Goal: Task Accomplishment & Management: Use online tool/utility

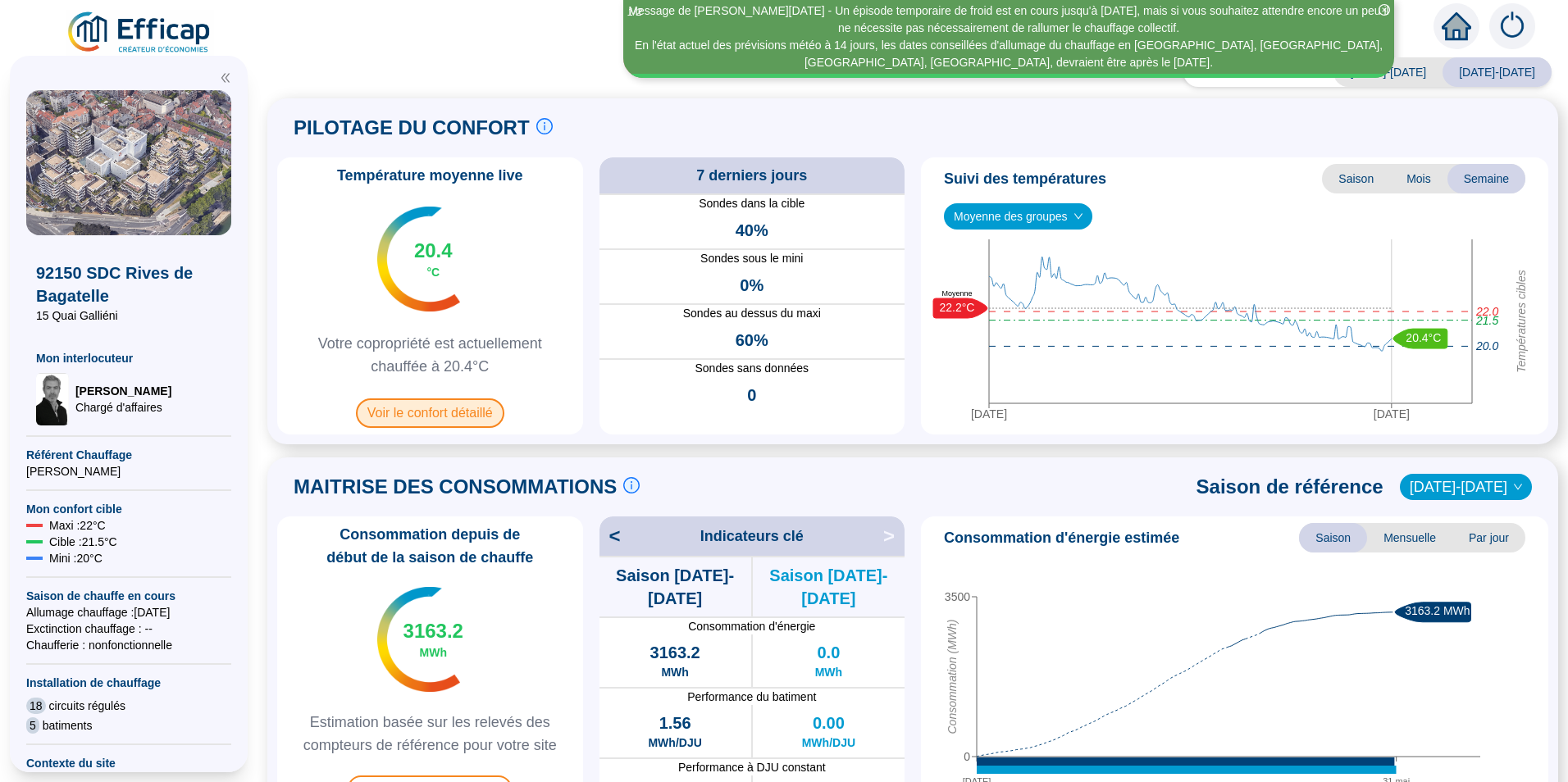
click at [486, 417] on span "Voir le confort détaillé" at bounding box center [430, 413] width 148 height 30
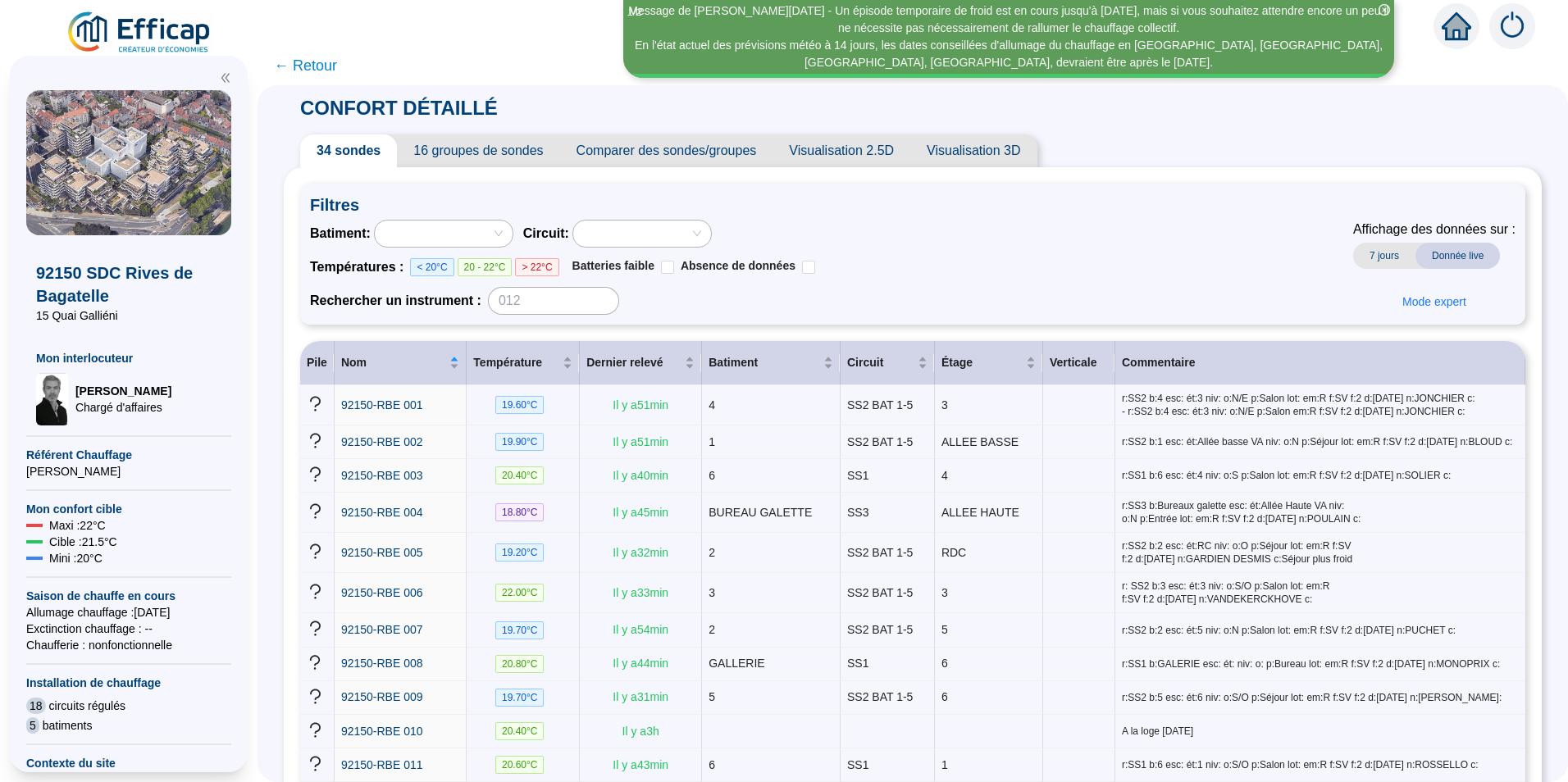
click at [334, 67] on span "← Retour" at bounding box center [305, 66] width 63 height 23
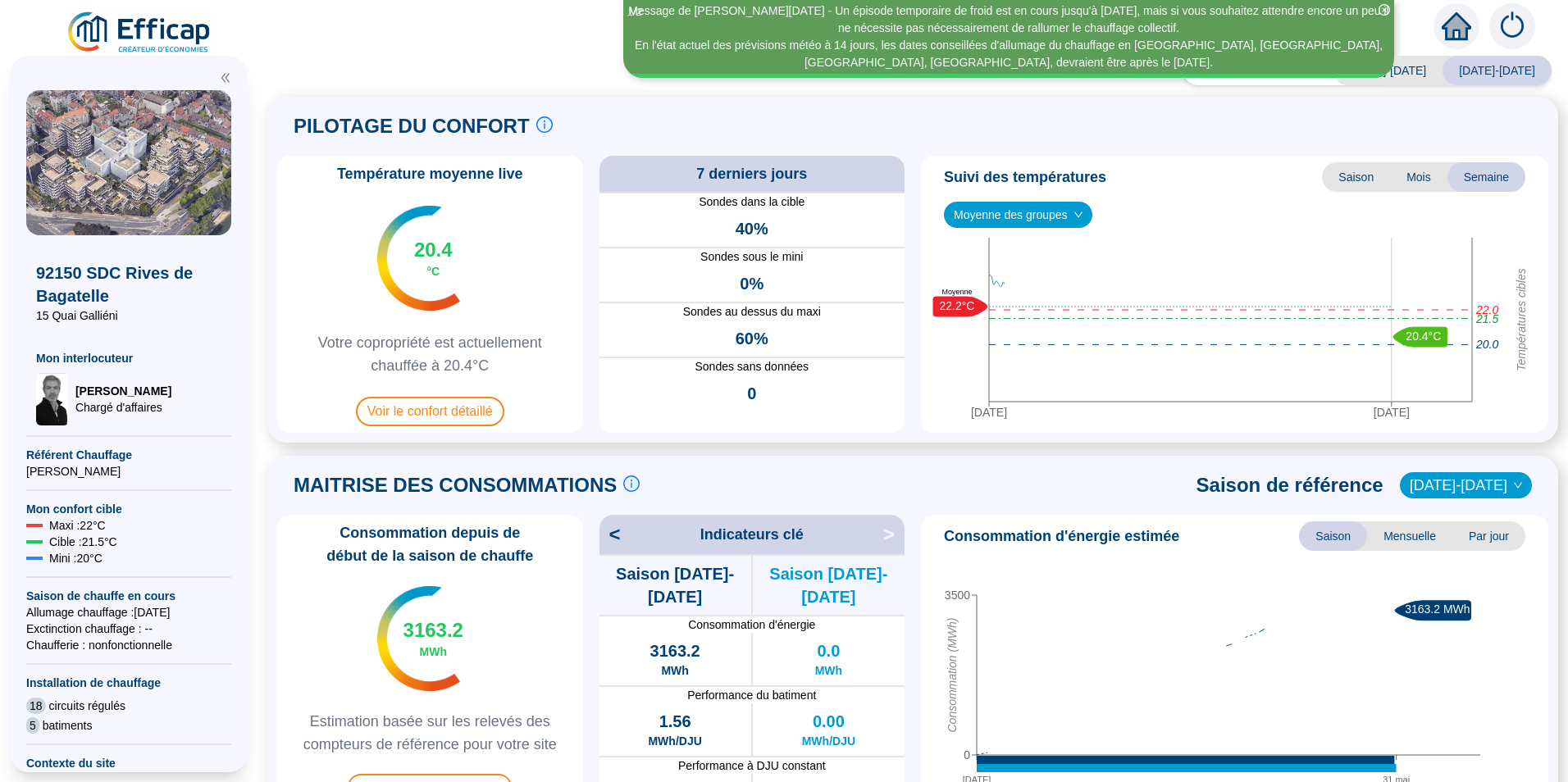
click at [291, 67] on div "Saison analysée [DATE]-[DATE] [DATE]-[DATE] PILOTAGE DU CONFORT Le pilotage du …" at bounding box center [913, 423] width 1310 height 719
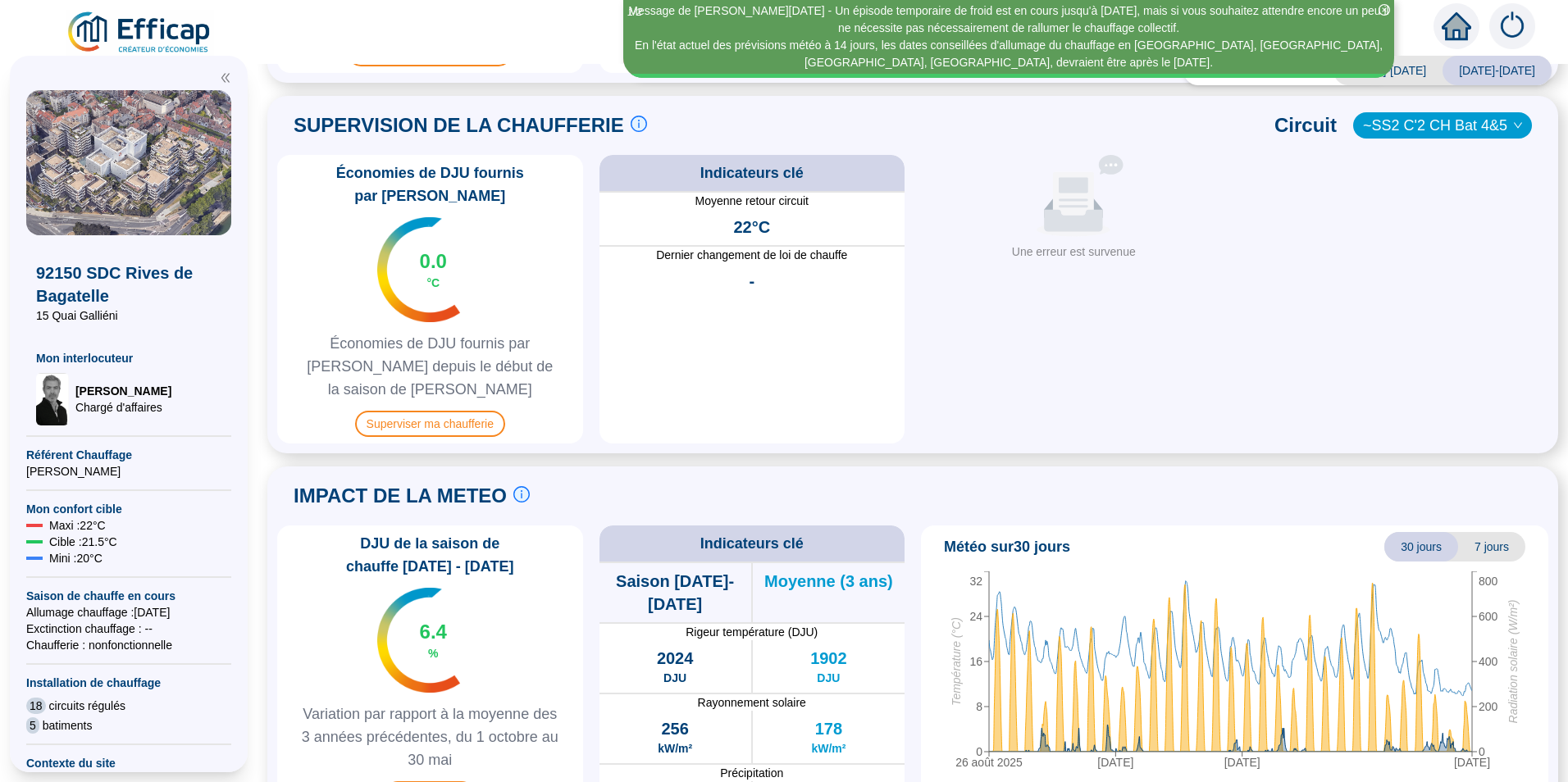
scroll to position [738, 0]
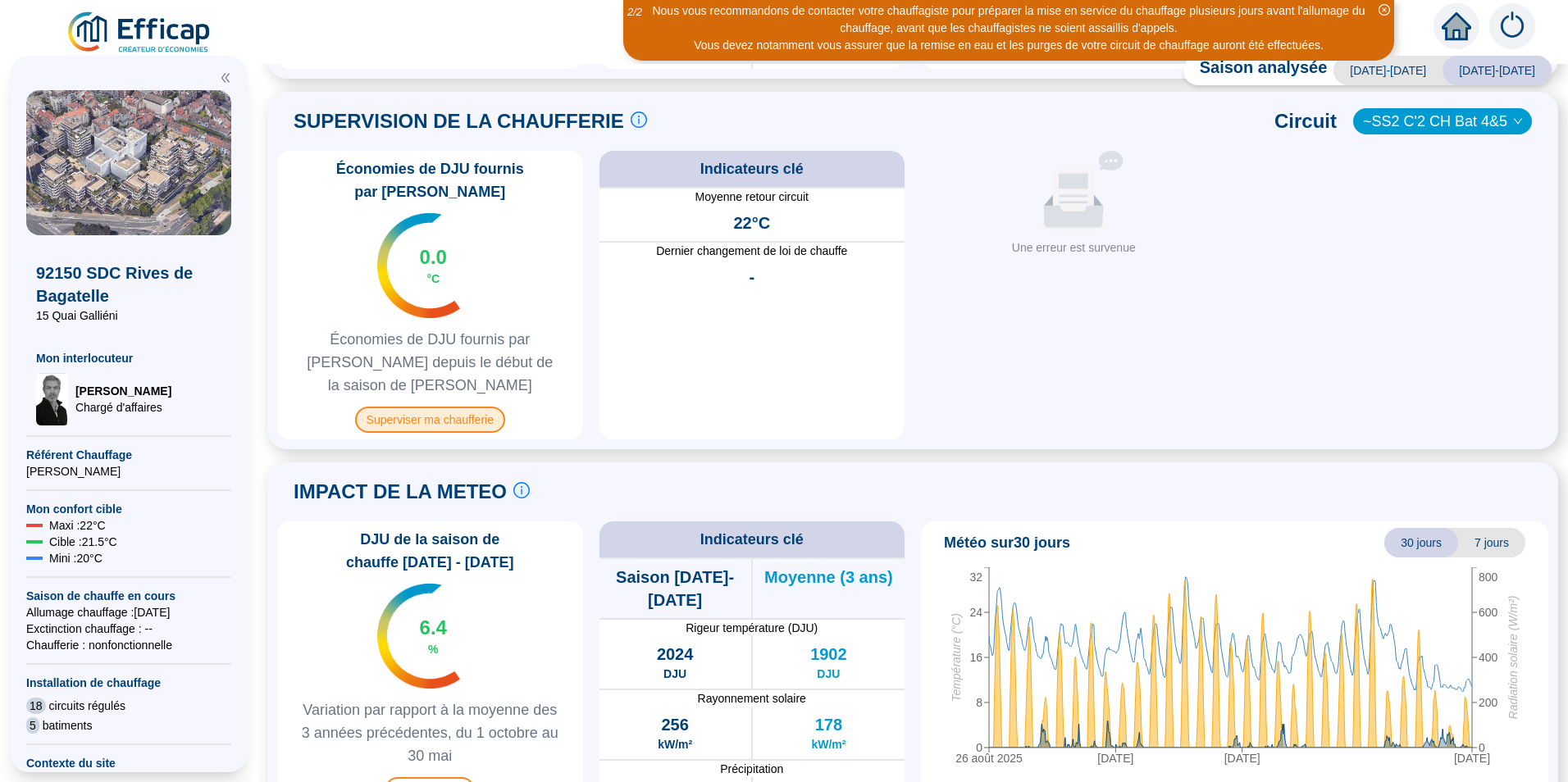
click at [405, 409] on span "Superviser ma chaufferie" at bounding box center [430, 420] width 150 height 26
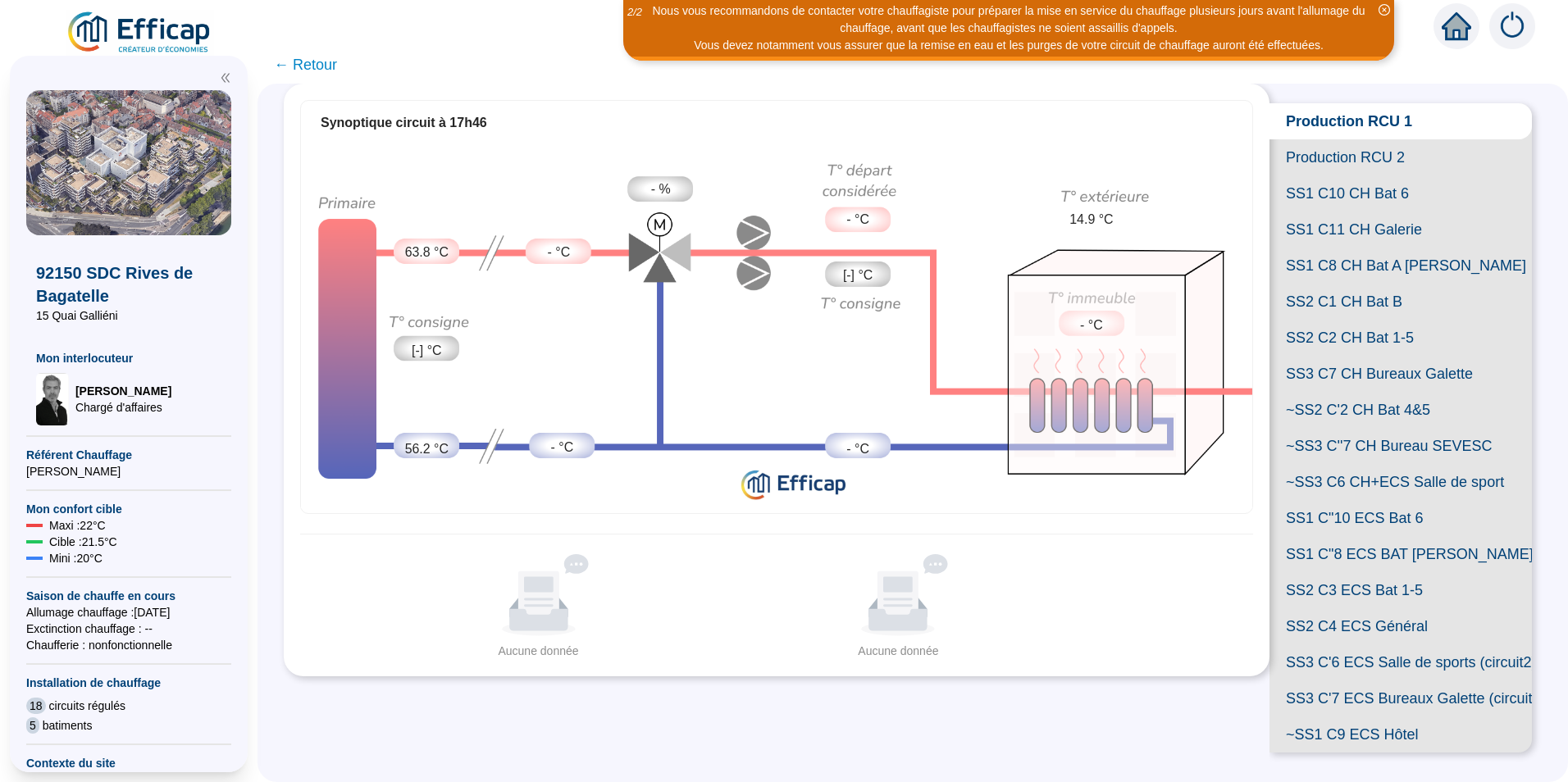
scroll to position [304, 0]
click at [1327, 536] on span "SS1 C"8 ECS BAT [PERSON_NAME]" at bounding box center [1400, 554] width 263 height 36
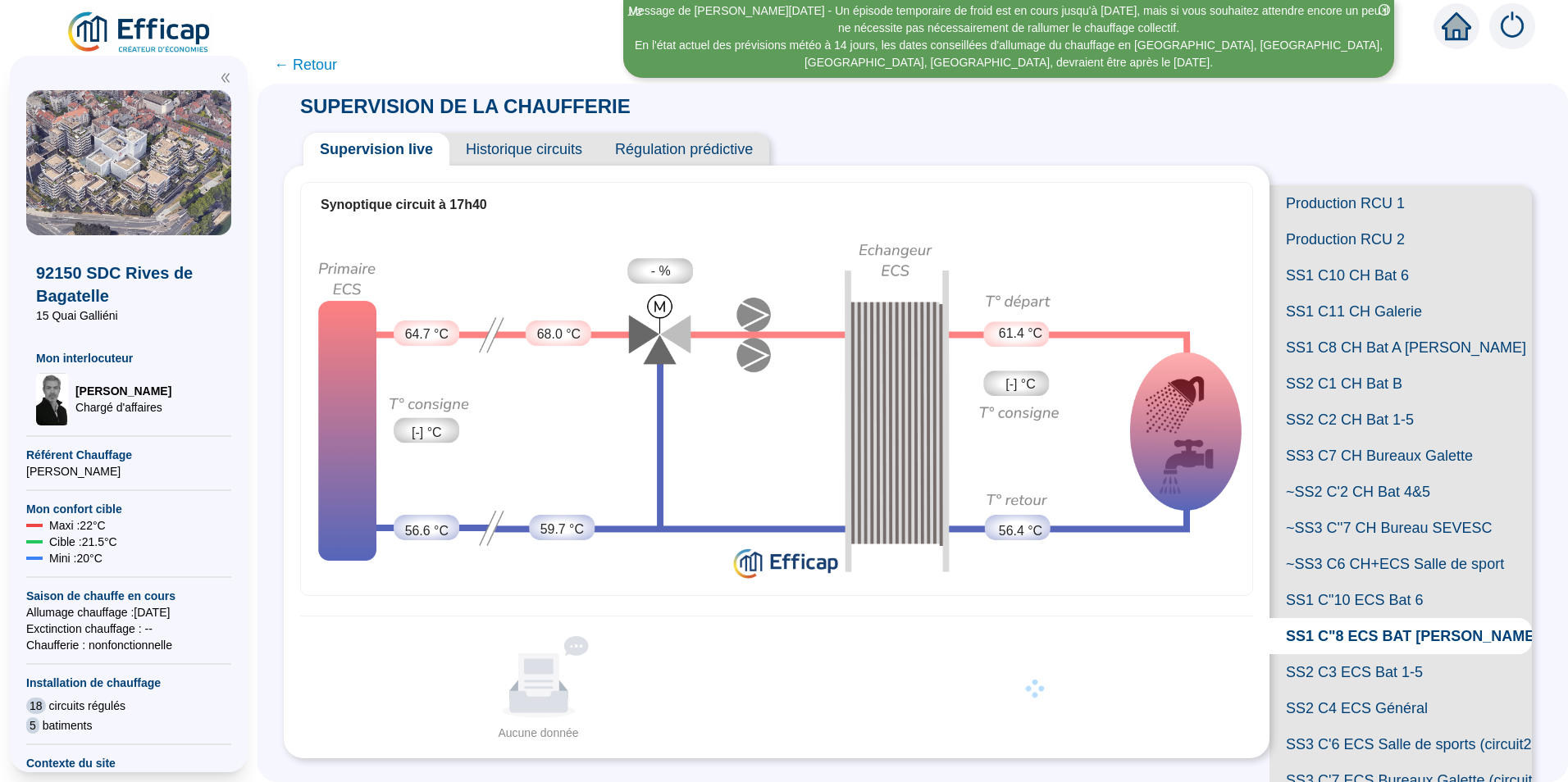
click at [588, 144] on span "Historique circuits" at bounding box center [523, 149] width 149 height 33
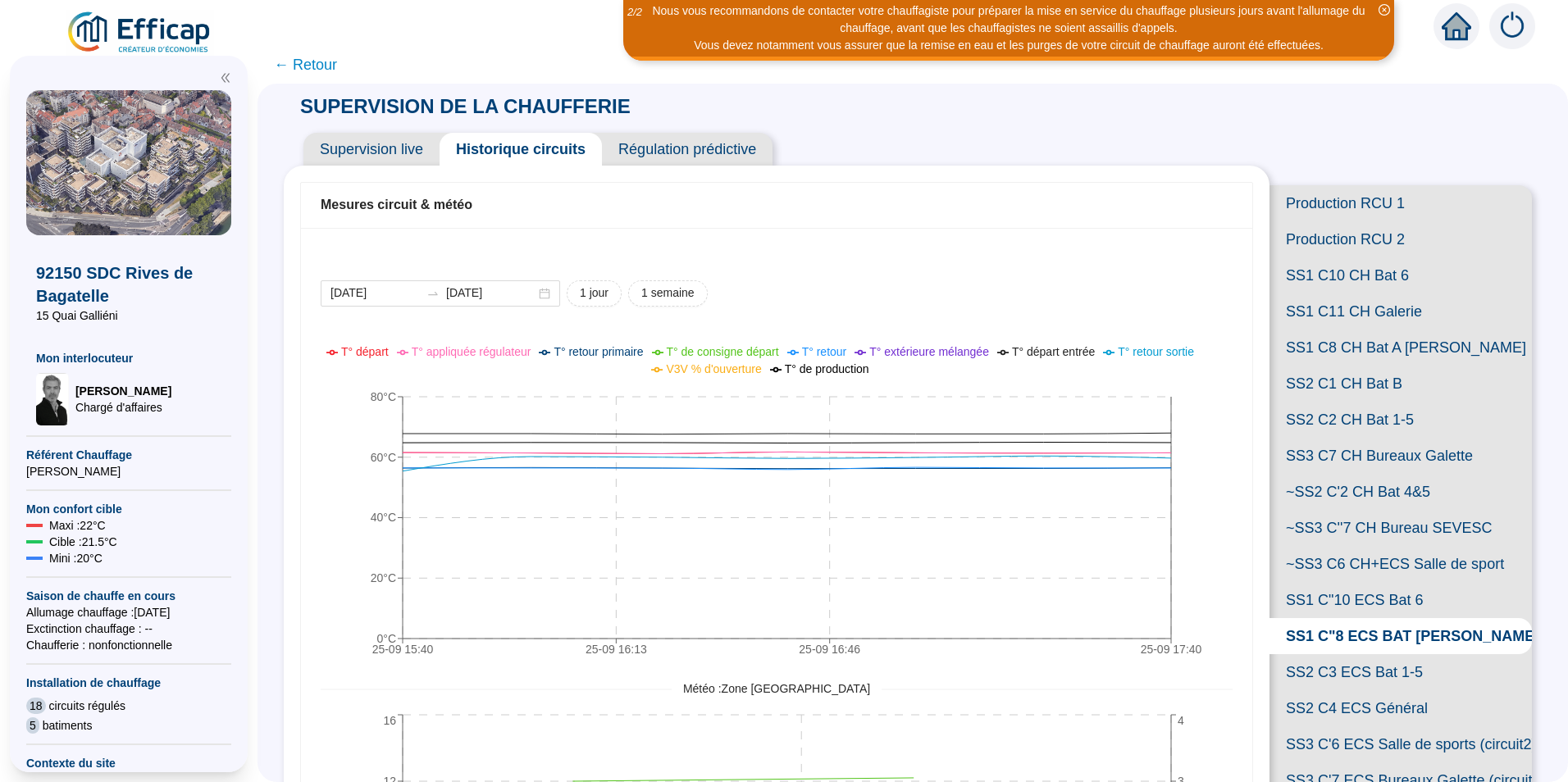
click at [627, 11] on icon "2 / 2" at bounding box center [635, 12] width 15 height 12
click at [941, 247] on div "[DATE] [DATE] 1 jour 1 semaine 25-09 15:[PHONE_NUMBER]:[PHONE_NUMBER]:[PHONE_NU…" at bounding box center [776, 643] width 951 height 831
